Goal: Task Accomplishment & Management: Use online tool/utility

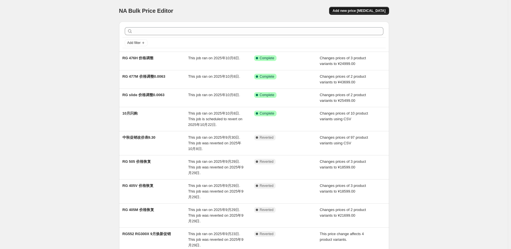
click at [376, 12] on span "Add new price [MEDICAL_DATA]" at bounding box center [358, 11] width 53 height 5
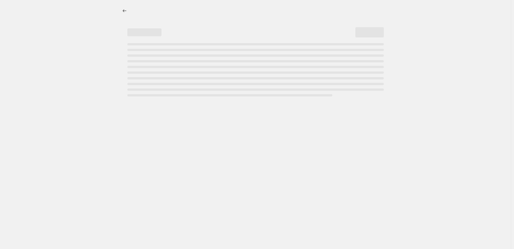
select select "percentage"
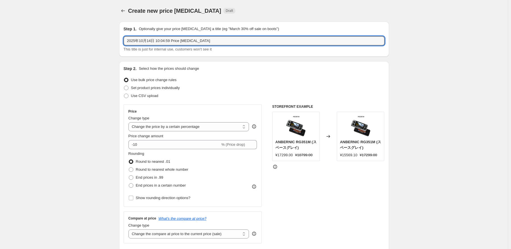
drag, startPoint x: 212, startPoint y: 39, endPoint x: 111, endPoint y: 43, distance: 100.9
type input "r"
click at [181, 41] on input "RG" at bounding box center [254, 40] width 261 height 9
click at [162, 39] on input "RG 505 RG" at bounding box center [254, 40] width 261 height 9
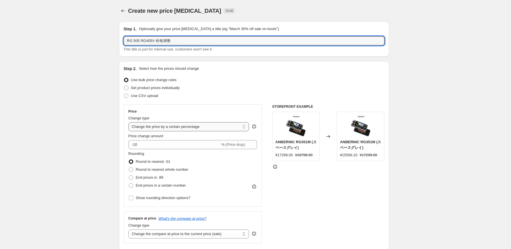
type input "RG 505 RG405V 价格调整"
click at [202, 124] on select "Change the price to a certain amount Change the price by a certain amount Chang…" at bounding box center [188, 126] width 121 height 9
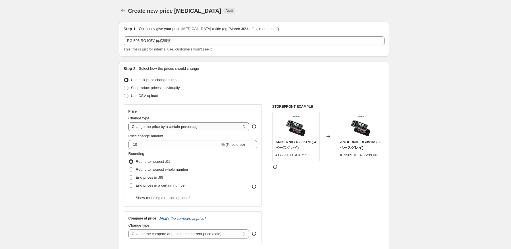
click at [180, 130] on select "Change the price to a certain amount Change the price by a certain amount Chang…" at bounding box center [188, 126] width 121 height 9
click at [182, 131] on select "Change the price to a certain amount Change the price by a certain amount Chang…" at bounding box center [188, 126] width 121 height 9
select select "to"
click at [130, 122] on select "Change the price to a certain amount Change the price by a certain amount Chang…" at bounding box center [188, 126] width 121 height 9
type input "80.00"
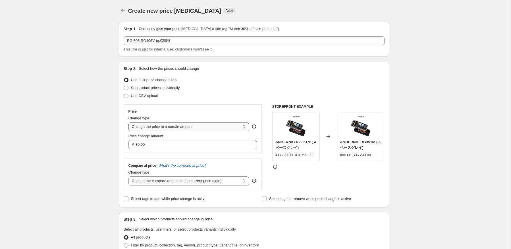
click at [182, 129] on select "Change the price to a certain amount Change the price by a certain amount Chang…" at bounding box center [188, 126] width 121 height 9
select select "by"
click at [130, 122] on select "Change the price to a certain amount Change the price by a certain amount Chang…" at bounding box center [188, 126] width 121 height 9
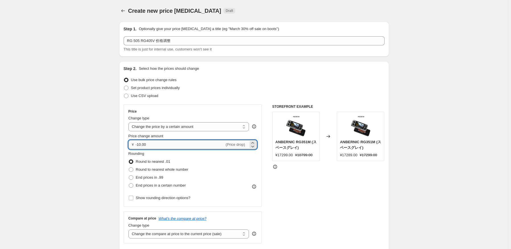
click at [167, 145] on input "-10.00" at bounding box center [179, 144] width 89 height 9
type input "-1"
click at [149, 144] on input "0.00" at bounding box center [191, 144] width 113 height 9
type input "0"
type input "-1100.00"
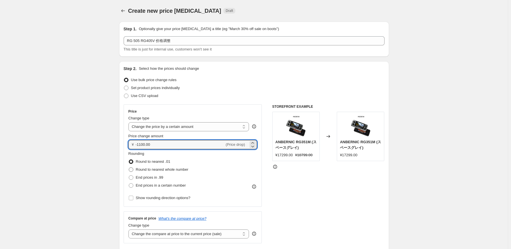
click at [181, 169] on span "Round to nearest whole number" at bounding box center [162, 170] width 53 height 4
click at [129, 168] on input "Round to nearest whole number" at bounding box center [129, 168] width 0 height 0
radio input "true"
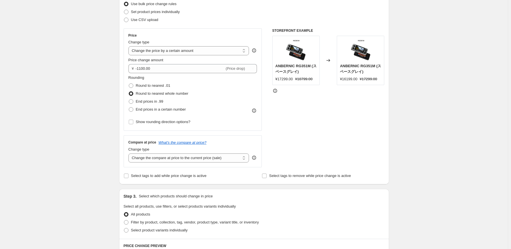
scroll to position [114, 0]
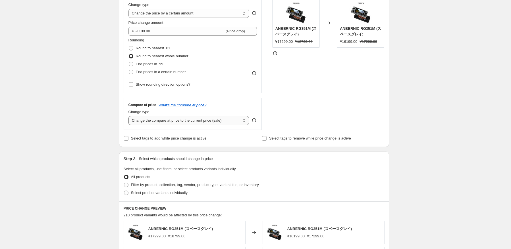
click at [212, 122] on select "Change the compare at price to the current price (sale) Change the compare at p…" at bounding box center [188, 120] width 121 height 9
select select "no_change"
click at [130, 116] on select "Change the compare at price to the current price (sale) Change the compare at p…" at bounding box center [188, 120] width 121 height 9
click at [291, 158] on div "Step 3. Select which products should change in price" at bounding box center [254, 159] width 261 height 6
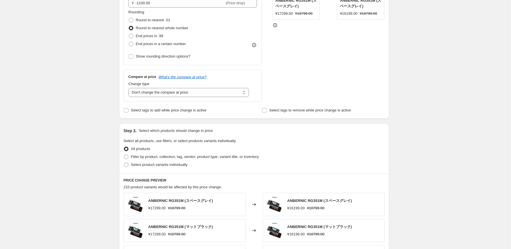
scroll to position [142, 0]
click at [169, 168] on label "Select product variants individually" at bounding box center [156, 165] width 64 height 8
click at [124, 163] on input "Select product variants individually" at bounding box center [124, 162] width 0 height 0
radio input "true"
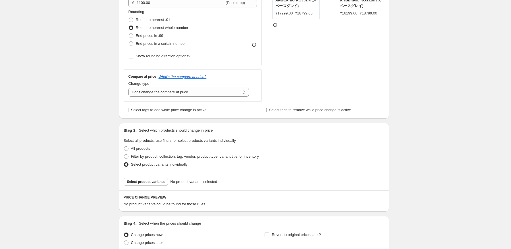
click at [150, 184] on span "Select product variants" at bounding box center [146, 182] width 38 height 5
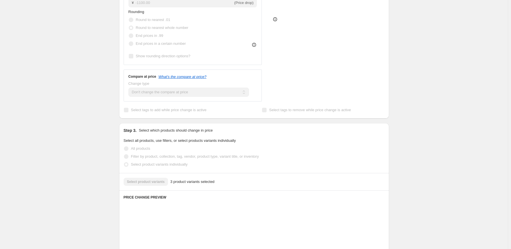
click at [150, 184] on div "Select product variants 3 product variants selected" at bounding box center [254, 182] width 261 height 8
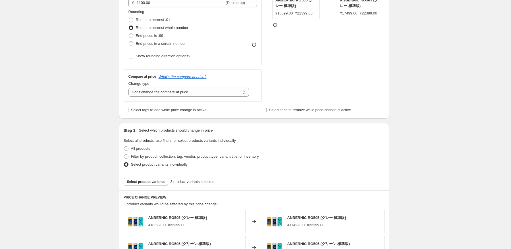
click at [150, 184] on span "Select product variants" at bounding box center [146, 182] width 38 height 5
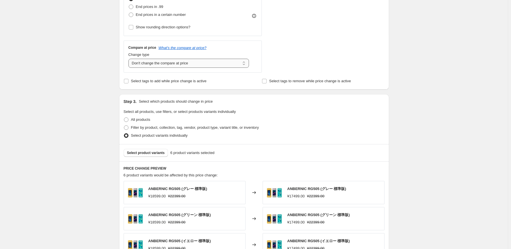
scroll to position [170, 0]
click at [183, 65] on select "Change the compare at price to the current price (sale) Change the compare at p…" at bounding box center [188, 63] width 121 height 9
click at [130, 59] on select "Change the compare at price to the current price (sale) Change the compare at p…" at bounding box center [188, 63] width 121 height 9
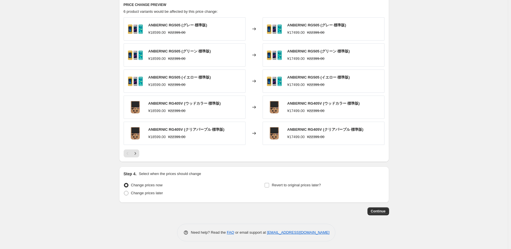
scroll to position [335, 0]
click at [132, 152] on div "Pagination" at bounding box center [128, 153] width 8 height 8
click at [134, 152] on icon "Next" at bounding box center [135, 154] width 6 height 6
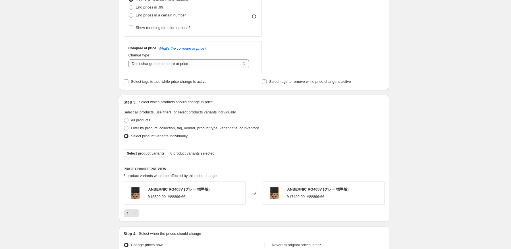
scroll to position [231, 0]
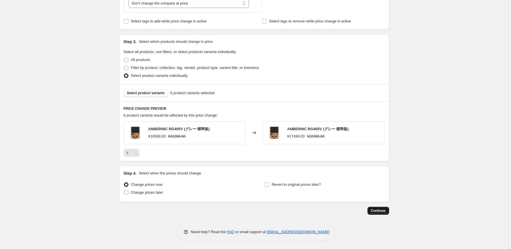
click at [385, 212] on span "Continue" at bounding box center [378, 211] width 15 height 5
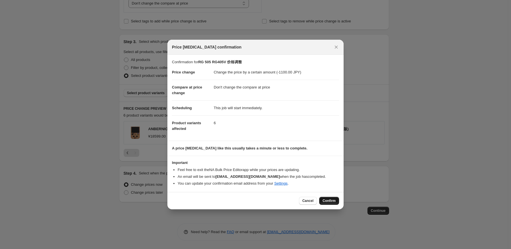
click at [337, 202] on button "Confirm" at bounding box center [329, 201] width 20 height 8
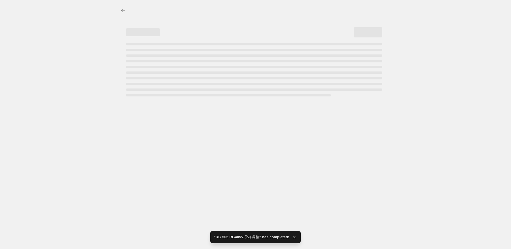
select select "by"
select select "no_change"
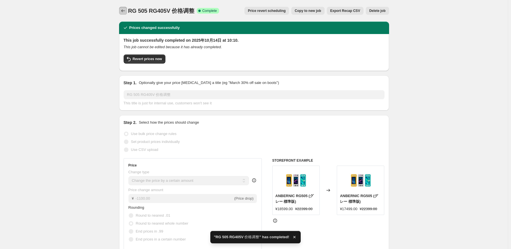
click at [124, 10] on icon "Price change jobs" at bounding box center [123, 11] width 6 height 6
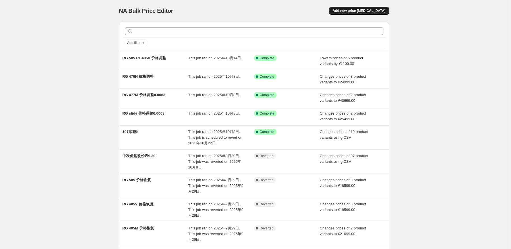
click at [373, 10] on span "Add new price [MEDICAL_DATA]" at bounding box center [358, 11] width 53 height 5
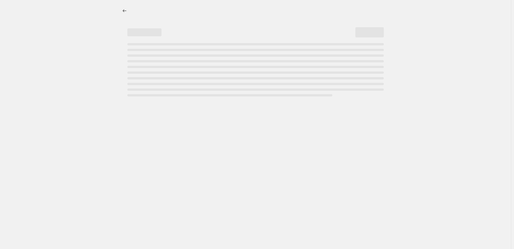
select select "percentage"
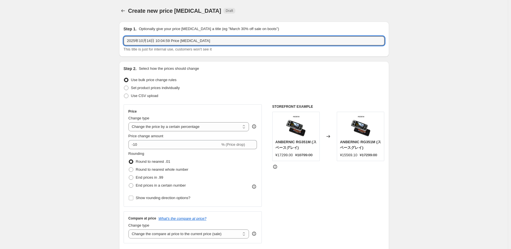
drag, startPoint x: 215, startPoint y: 41, endPoint x: 74, endPoint y: 39, distance: 141.2
paste input "RG 405M"
type input "RG 405M 价格调整"
drag, startPoint x: 189, startPoint y: 125, endPoint x: 189, endPoint y: 131, distance: 6.3
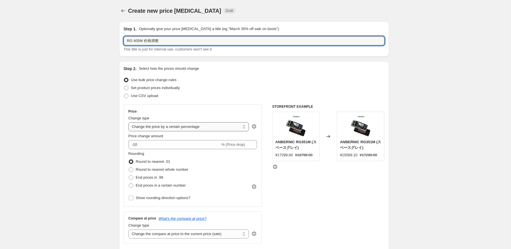
click at [189, 126] on select "Change the price to a certain amount Change the price by a certain amount Chang…" at bounding box center [188, 126] width 121 height 9
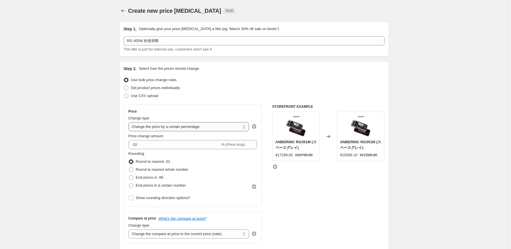
select select "by"
click at [130, 122] on select "Change the price to a certain amount Change the price by a certain amount Chang…" at bounding box center [188, 126] width 121 height 9
type input "-10.00"
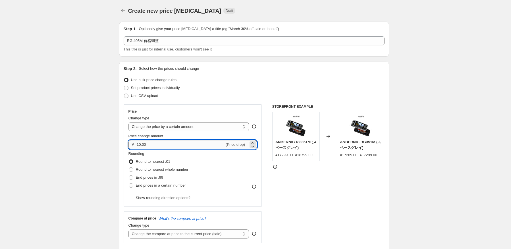
click at [168, 145] on input "-10.00" at bounding box center [179, 144] width 89 height 9
drag, startPoint x: 161, startPoint y: 146, endPoint x: 131, endPoint y: 146, distance: 30.7
click at [131, 146] on div "¥ -10.00 (Price drop)" at bounding box center [192, 144] width 129 height 9
type input "-2600.00"
click at [186, 170] on span "Round to nearest whole number" at bounding box center [162, 170] width 53 height 4
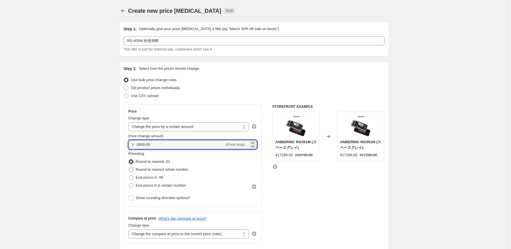
click at [129, 168] on input "Round to nearest whole number" at bounding box center [129, 168] width 0 height 0
radio input "true"
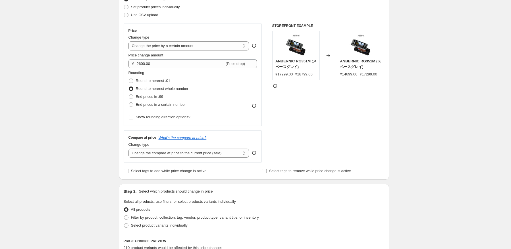
scroll to position [85, 0]
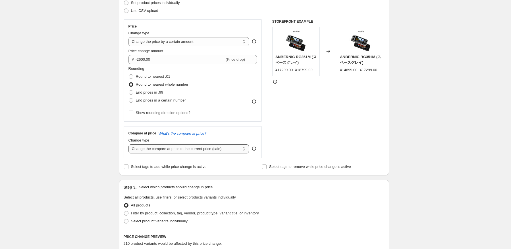
click at [203, 151] on select "Change the compare at price to the current price (sale) Change the compare at p…" at bounding box center [188, 149] width 121 height 9
click at [130, 145] on select "Change the compare at price to the current price (sale) Change the compare at p…" at bounding box center [188, 149] width 121 height 9
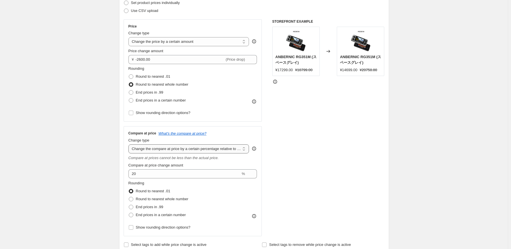
drag, startPoint x: 187, startPoint y: 148, endPoint x: 186, endPoint y: 153, distance: 5.5
click at [187, 148] on select "Change the compare at price to the current price (sale) Change the compare at p…" at bounding box center [188, 149] width 121 height 9
select select "no_change"
click at [130, 145] on select "Change the compare at price to the current price (sale) Change the compare at p…" at bounding box center [188, 149] width 121 height 9
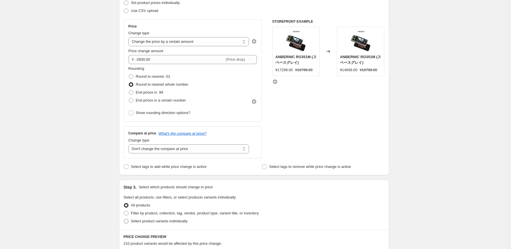
click at [145, 221] on span "Select product variants individually" at bounding box center [159, 221] width 57 height 4
click at [124, 220] on input "Select product variants individually" at bounding box center [124, 219] width 0 height 0
radio input "true"
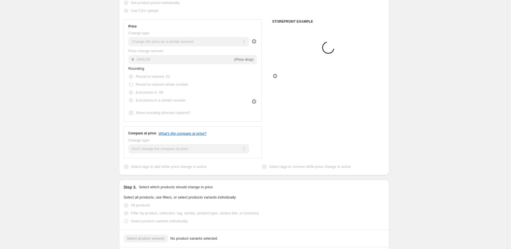
scroll to position [170, 0]
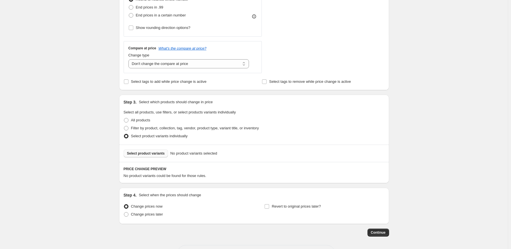
click at [157, 154] on span "Select product variants" at bounding box center [146, 153] width 38 height 5
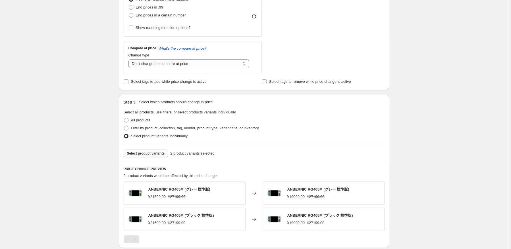
click at [435, 155] on div "Create new price [MEDICAL_DATA]. This page is ready Create new price [MEDICAL_D…" at bounding box center [254, 83] width 508 height 507
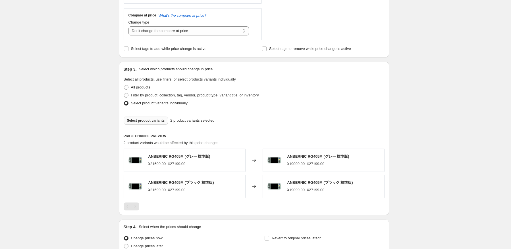
scroll to position [257, 0]
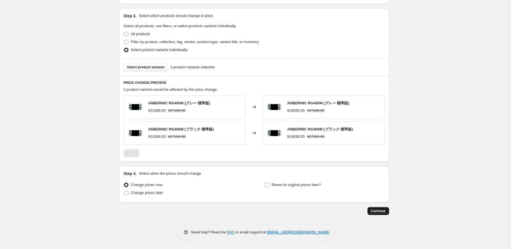
click at [383, 213] on button "Continue" at bounding box center [378, 211] width 22 height 8
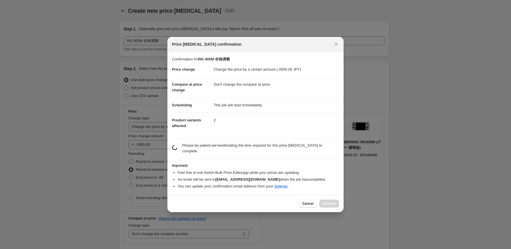
scroll to position [0, 0]
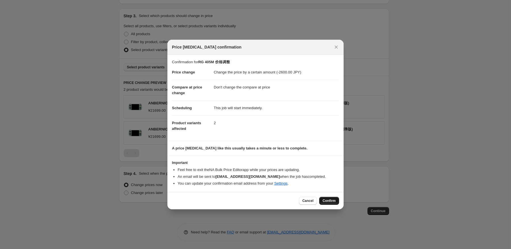
click at [332, 200] on span "Confirm" at bounding box center [328, 201] width 13 height 5
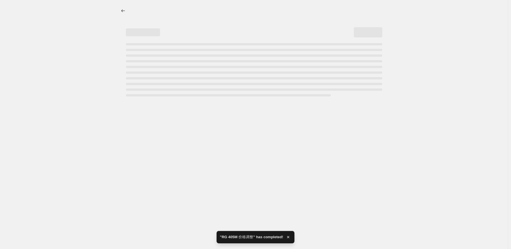
select select "by"
select select "no_change"
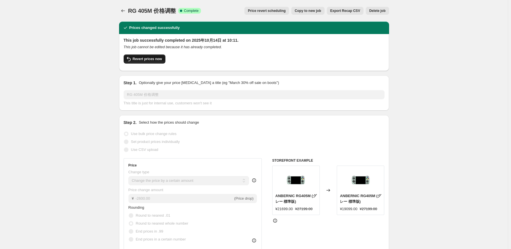
click at [152, 57] on span "Revert prices now" at bounding box center [147, 59] width 29 height 5
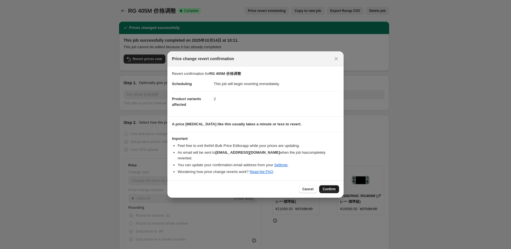
click at [327, 187] on span "Confirm" at bounding box center [328, 189] width 13 height 5
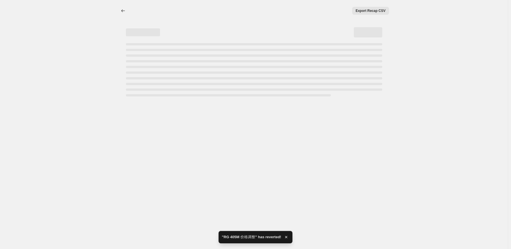
select select "by"
select select "no_change"
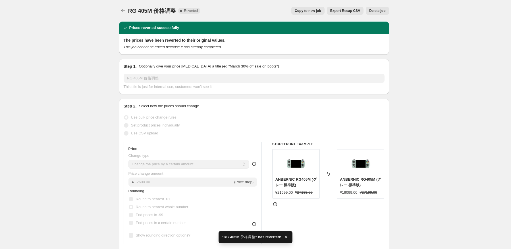
click at [317, 9] on span "Copy to new job" at bounding box center [308, 11] width 26 height 5
select select "by"
select select "no_change"
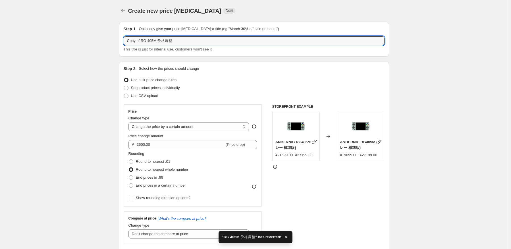
drag, startPoint x: 141, startPoint y: 42, endPoint x: 94, endPoint y: 42, distance: 47.4
click at [94, 42] on div "Create new price [MEDICAL_DATA]. This page is ready Create new price [MEDICAL_D…" at bounding box center [254, 253] width 508 height 507
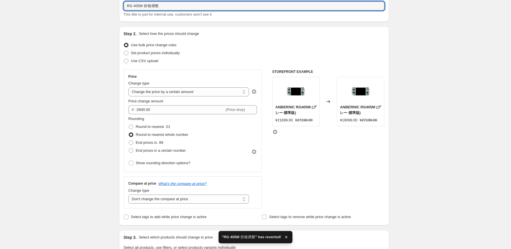
scroll to position [85, 0]
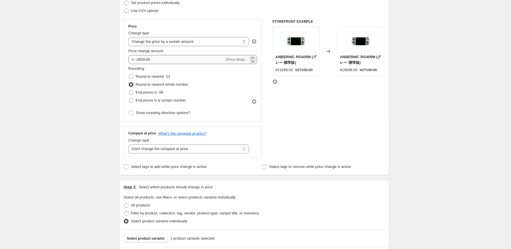
type input "RG 405M 价格调整"
click at [142, 61] on input "-2600.00" at bounding box center [179, 59] width 89 height 9
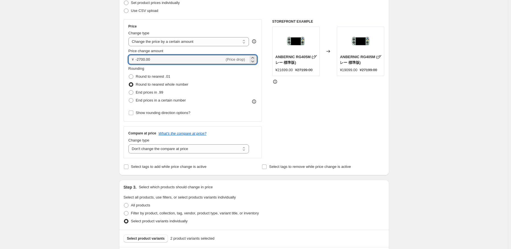
type input "-2700.00"
click at [406, 94] on div "Create new price [MEDICAL_DATA]. This page is ready Create new price [MEDICAL_D…" at bounding box center [254, 168] width 508 height 507
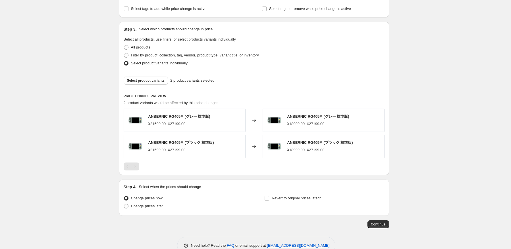
scroll to position [257, 0]
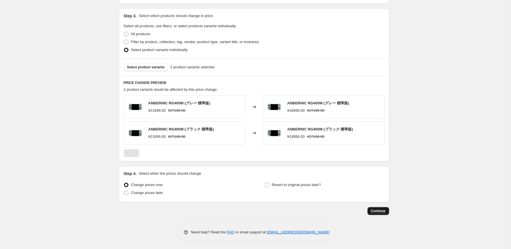
click at [375, 209] on span "Continue" at bounding box center [378, 211] width 15 height 5
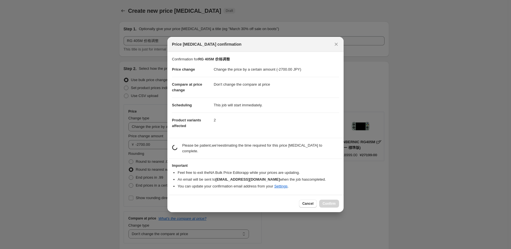
scroll to position [0, 0]
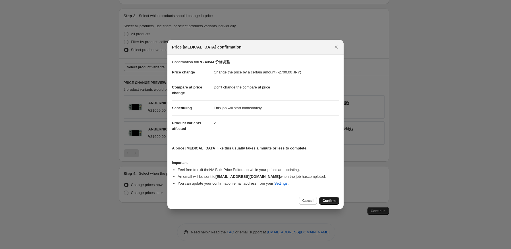
click at [329, 203] on span "Confirm" at bounding box center [328, 201] width 13 height 5
type input "RG 405M 价格调整"
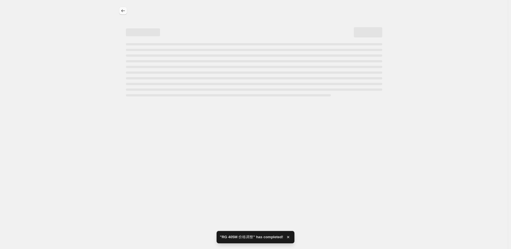
select select "by"
select select "no_change"
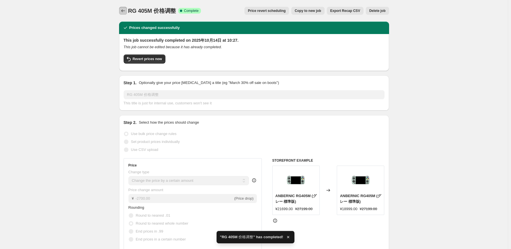
click at [127, 13] on button "Price change jobs" at bounding box center [123, 11] width 8 height 8
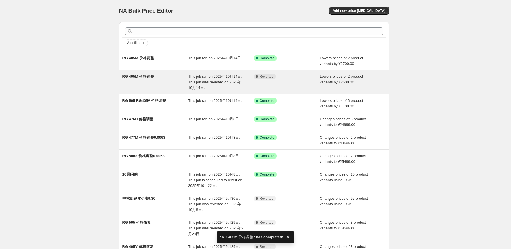
click at [195, 82] on span "This job ran on 2025年10月14日. This job was reverted on 2025年10月14日." at bounding box center [215, 82] width 54 height 16
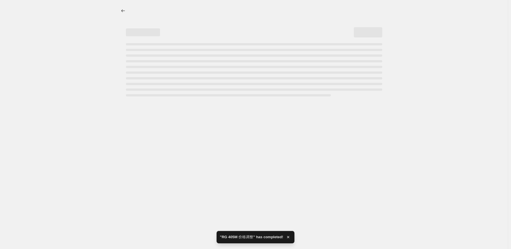
select select "by"
select select "no_change"
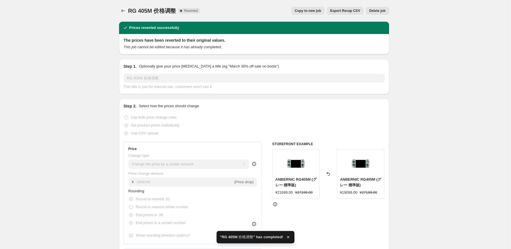
click at [386, 14] on button "Delete job" at bounding box center [377, 11] width 23 height 8
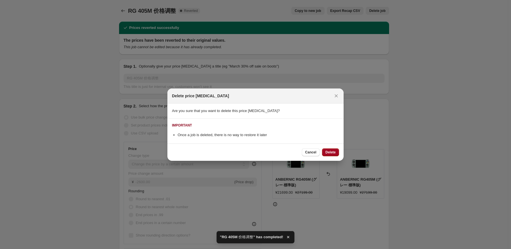
click at [326, 149] on button "Delete" at bounding box center [330, 153] width 17 height 8
